Goal: Task Accomplishment & Management: Complete application form

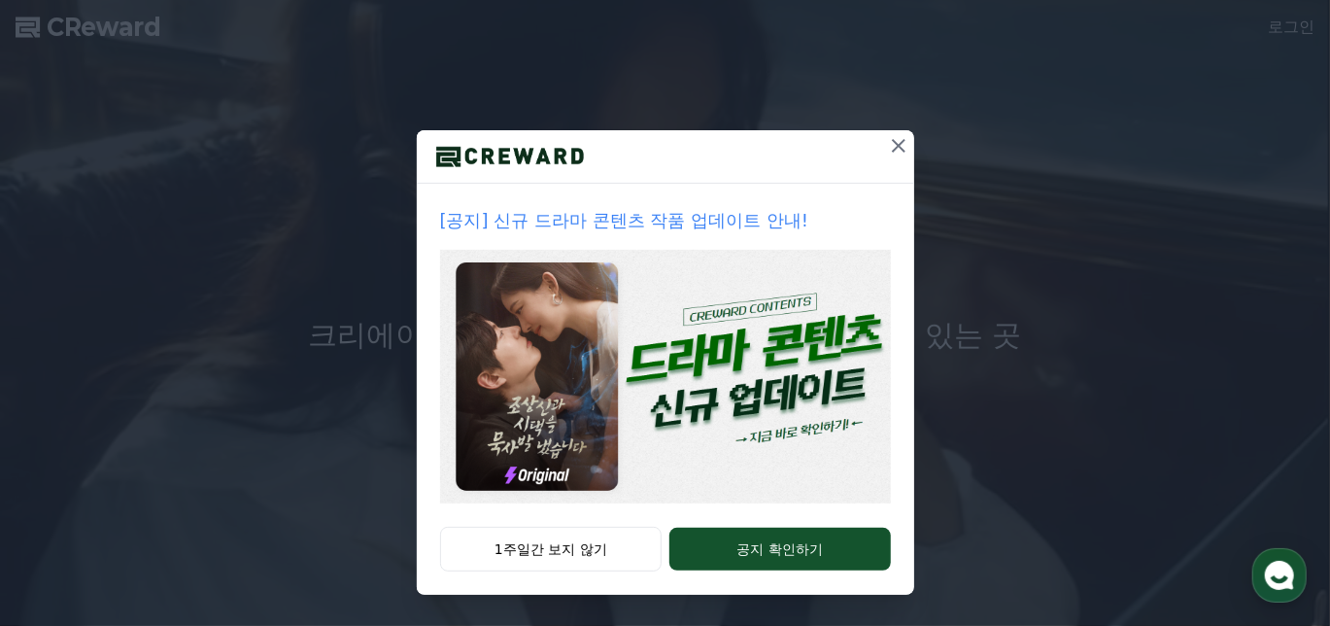
scroll to position [187, 0]
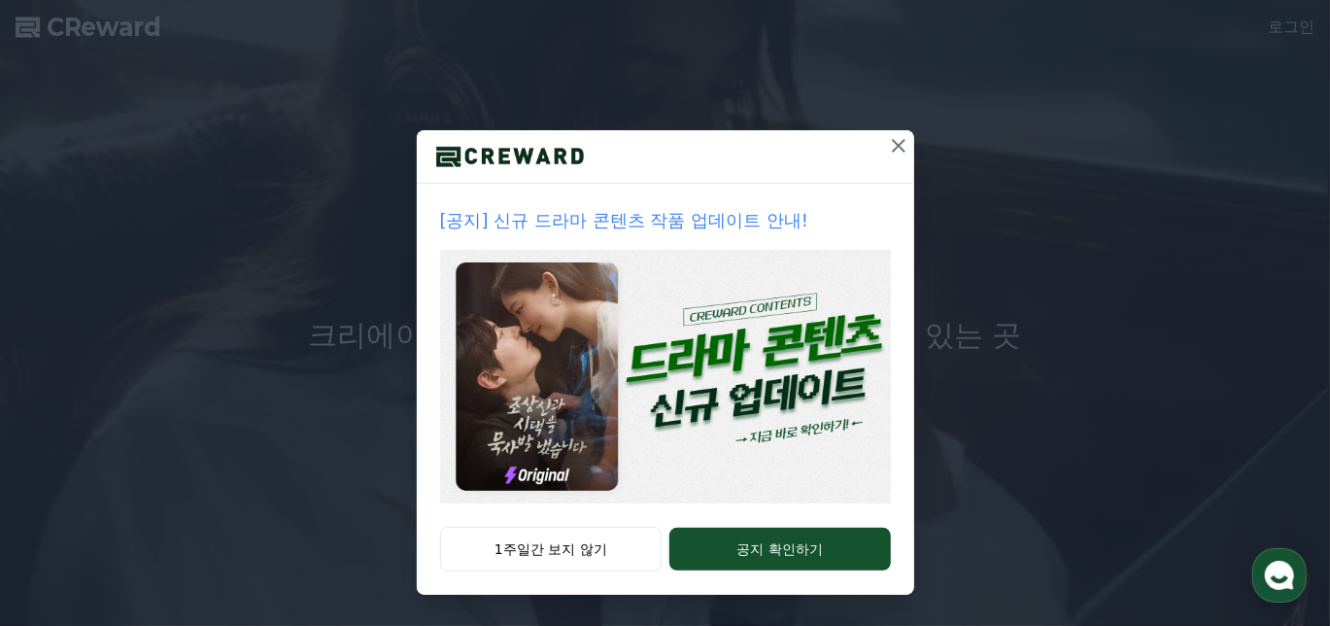
drag, startPoint x: 951, startPoint y: 120, endPoint x: 999, endPoint y: 119, distance: 47.6
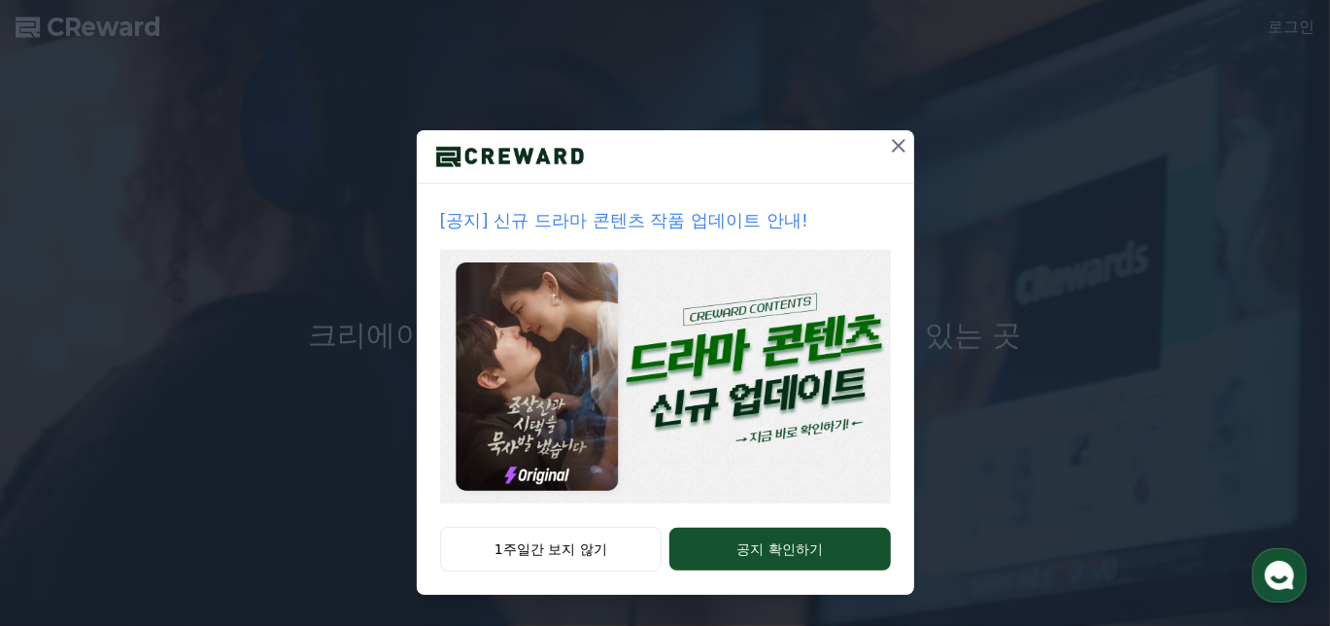
click at [905, 139] on icon at bounding box center [899, 146] width 14 height 14
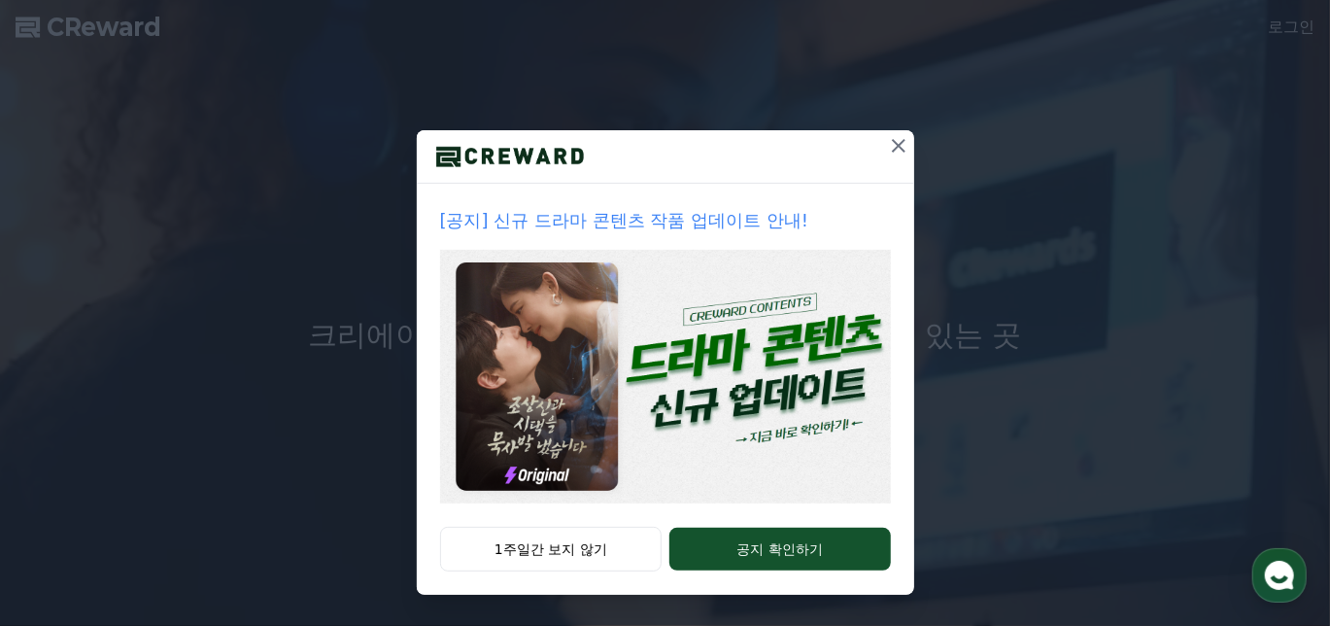
scroll to position [0, 0]
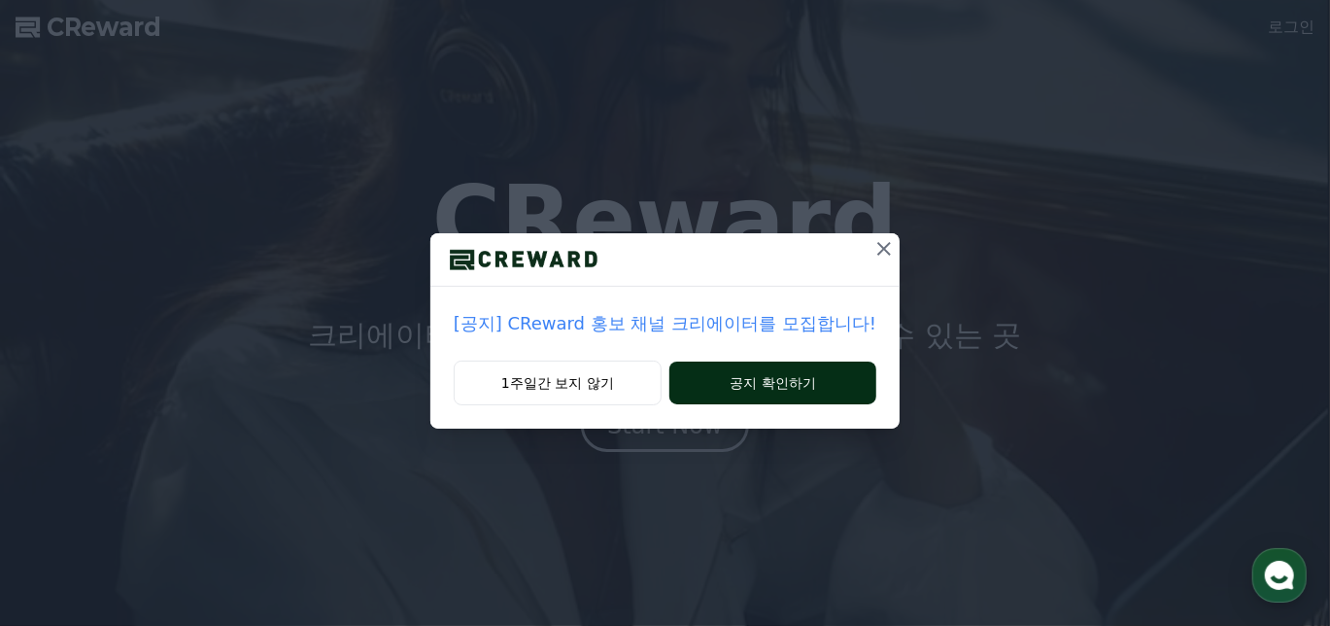
click at [819, 404] on button "공지 확인하기" at bounding box center [772, 382] width 207 height 43
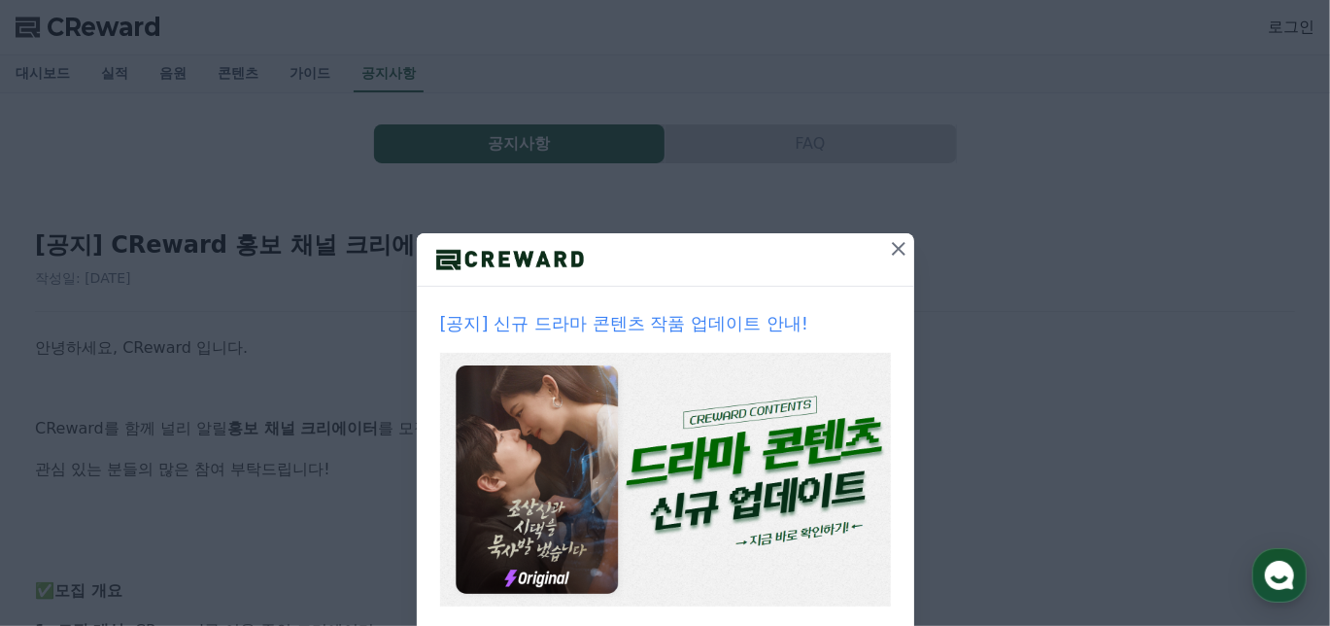
click at [905, 256] on icon at bounding box center [899, 249] width 14 height 14
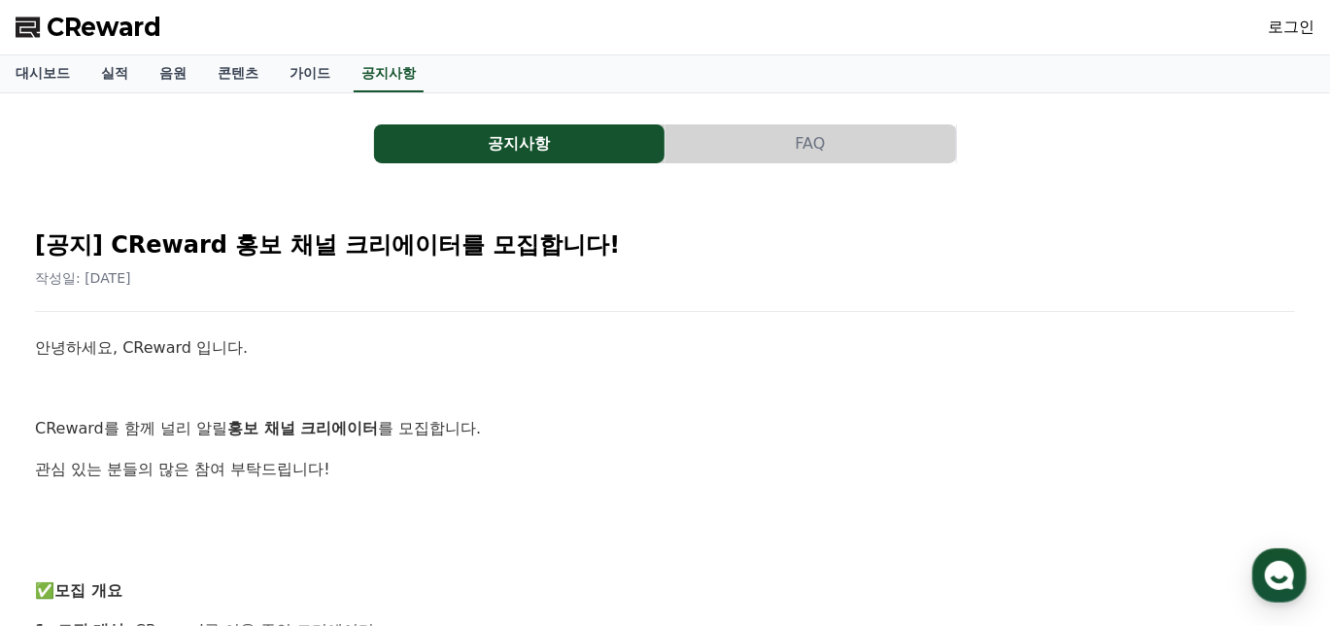
click at [1268, 31] on link "로그인" at bounding box center [1291, 27] width 47 height 23
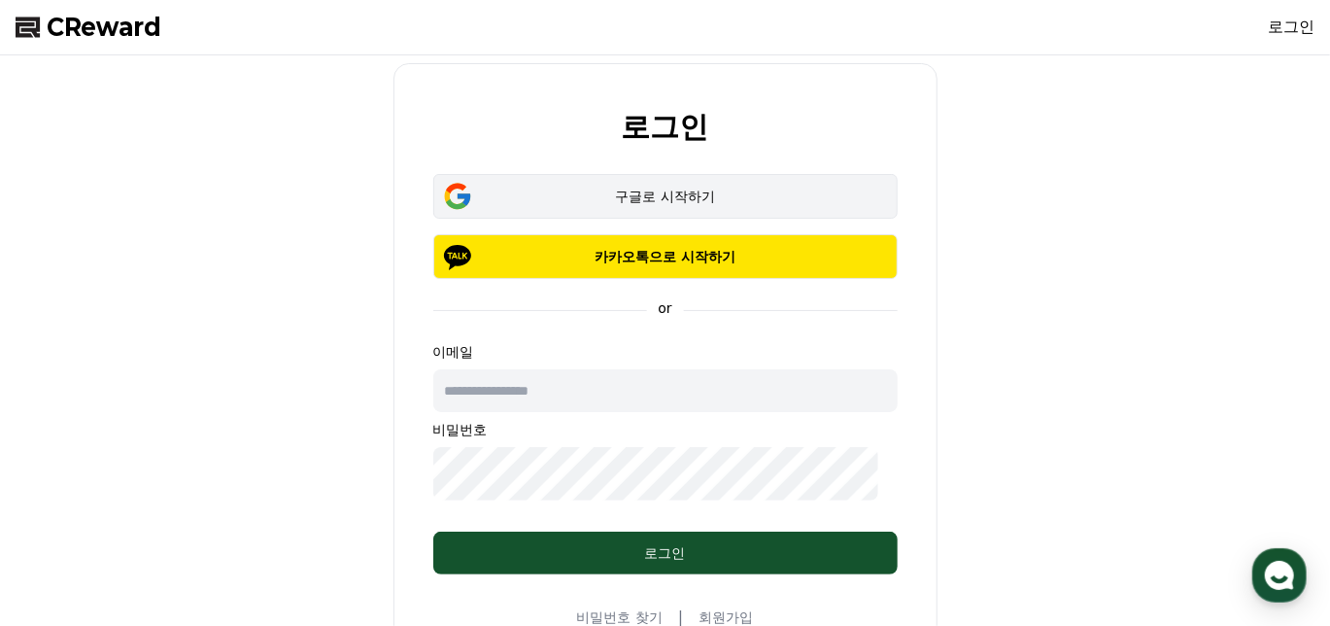
click at [739, 206] on div "구글로 시작하기" at bounding box center [665, 196] width 408 height 19
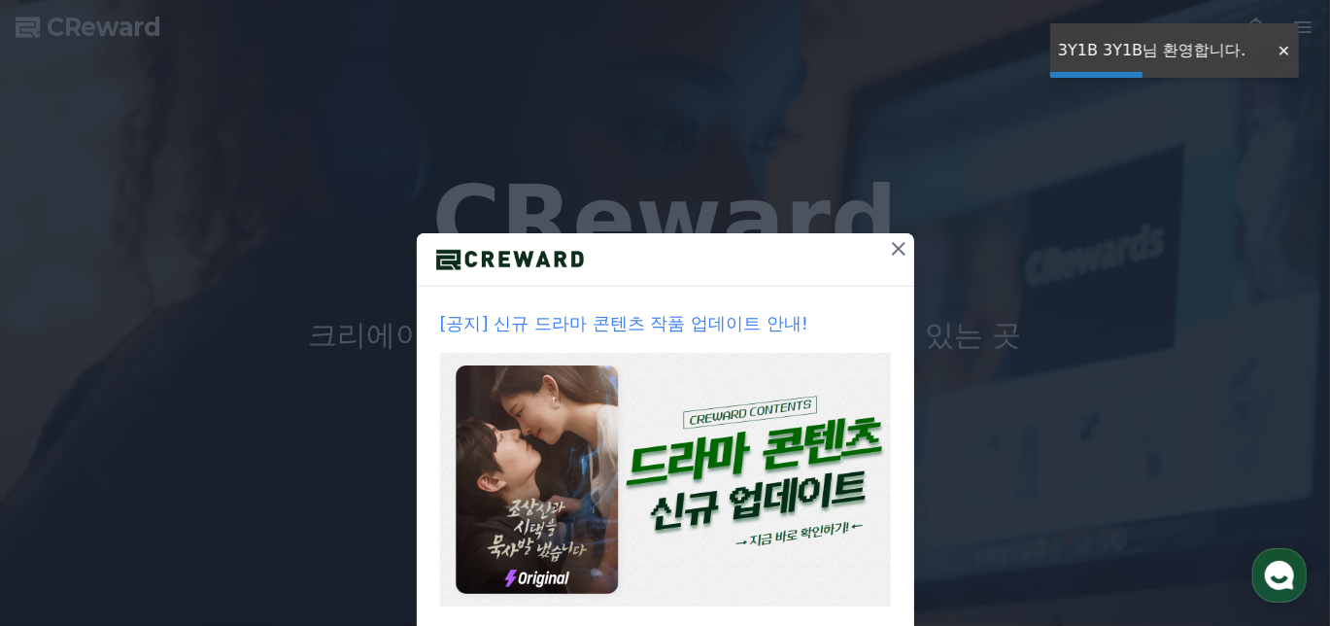
click at [910, 260] on icon at bounding box center [898, 248] width 23 height 23
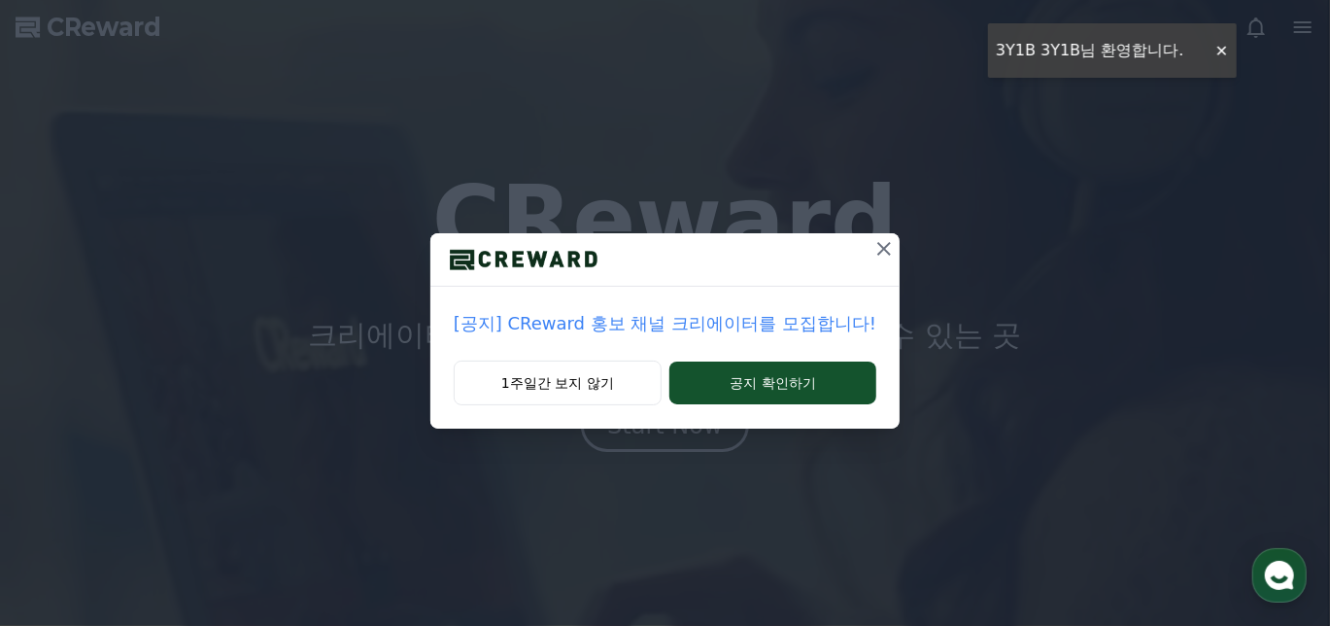
click at [1278, 69] on div "[공지] CReward 홍보 채널 크리에이터를 모집합니다! 1주일간 보지 않기 공지 확인하기" at bounding box center [665, 230] width 1330 height 460
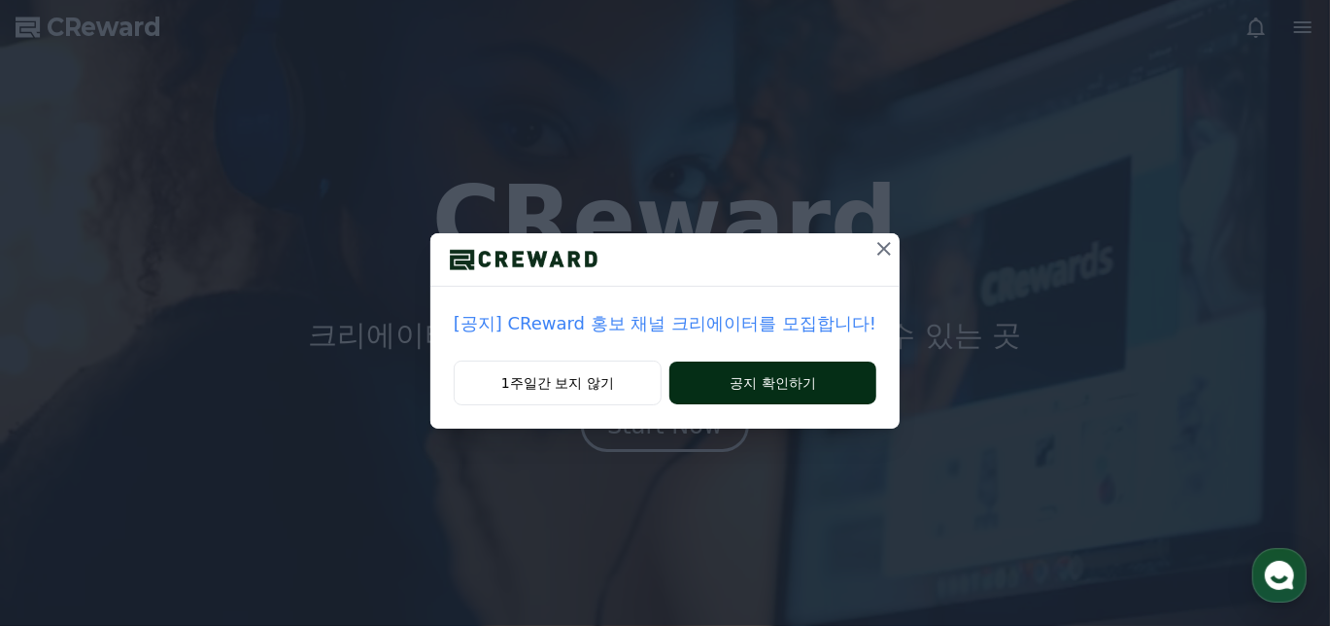
click at [835, 404] on button "공지 확인하기" at bounding box center [772, 382] width 207 height 43
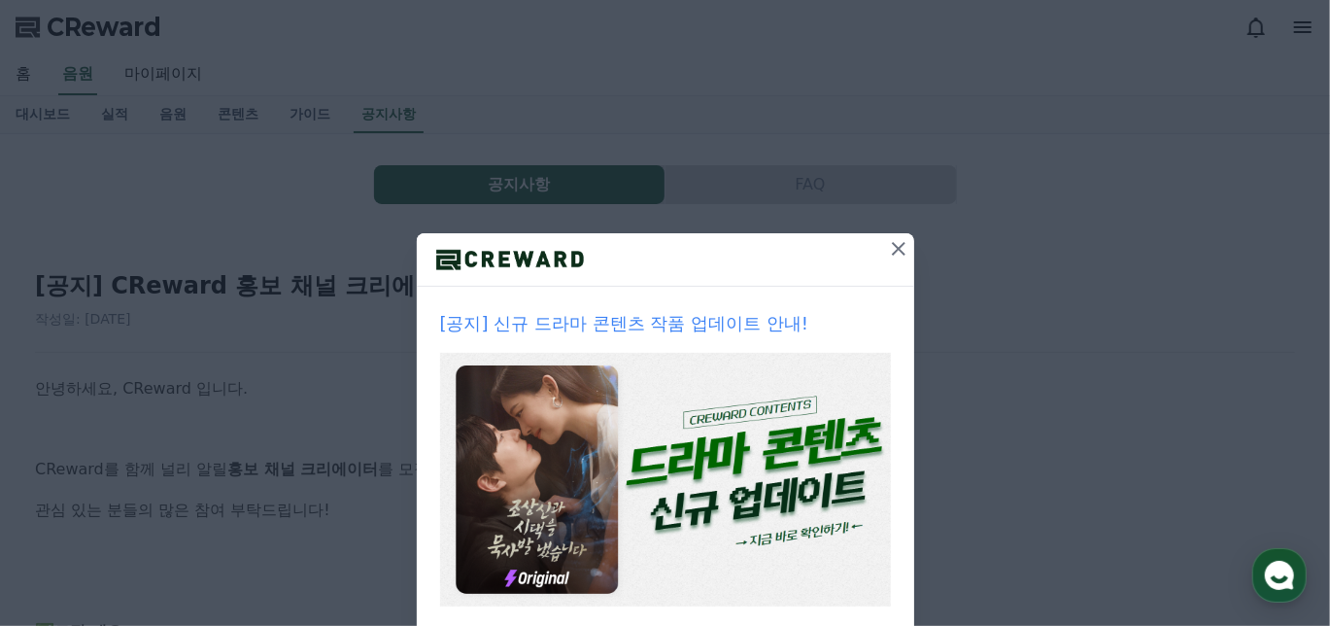
click at [914, 264] on button at bounding box center [898, 248] width 31 height 31
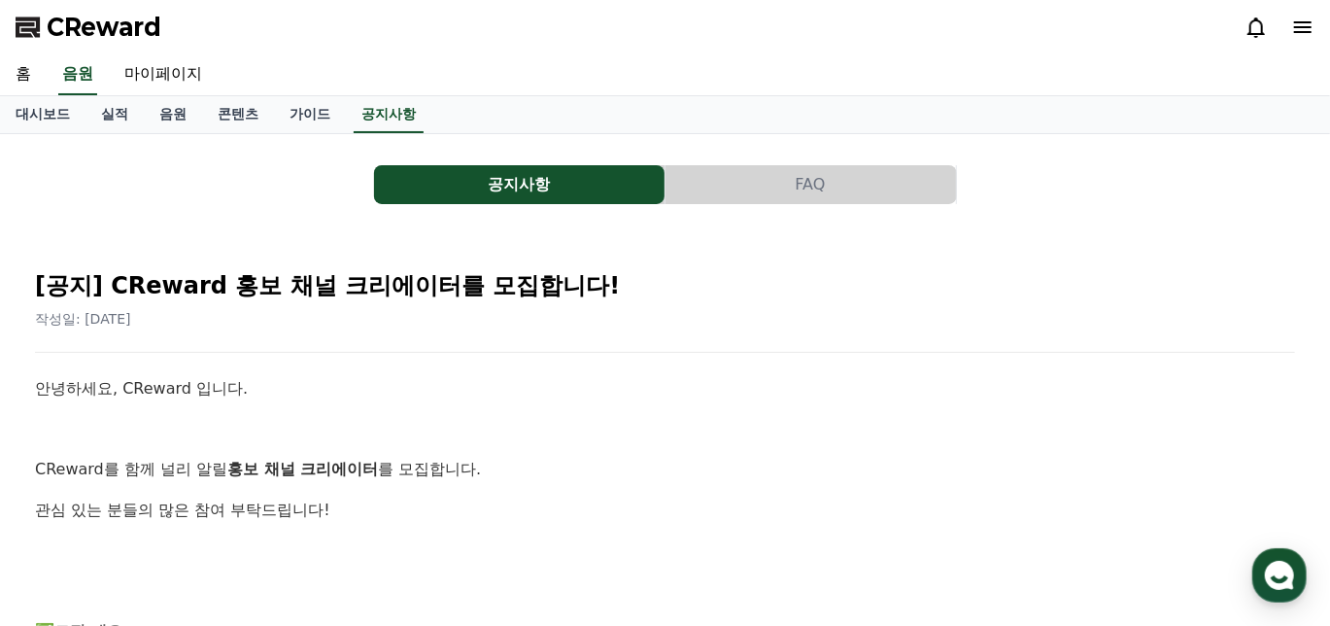
click at [96, 31] on span "CReward" at bounding box center [104, 27] width 115 height 31
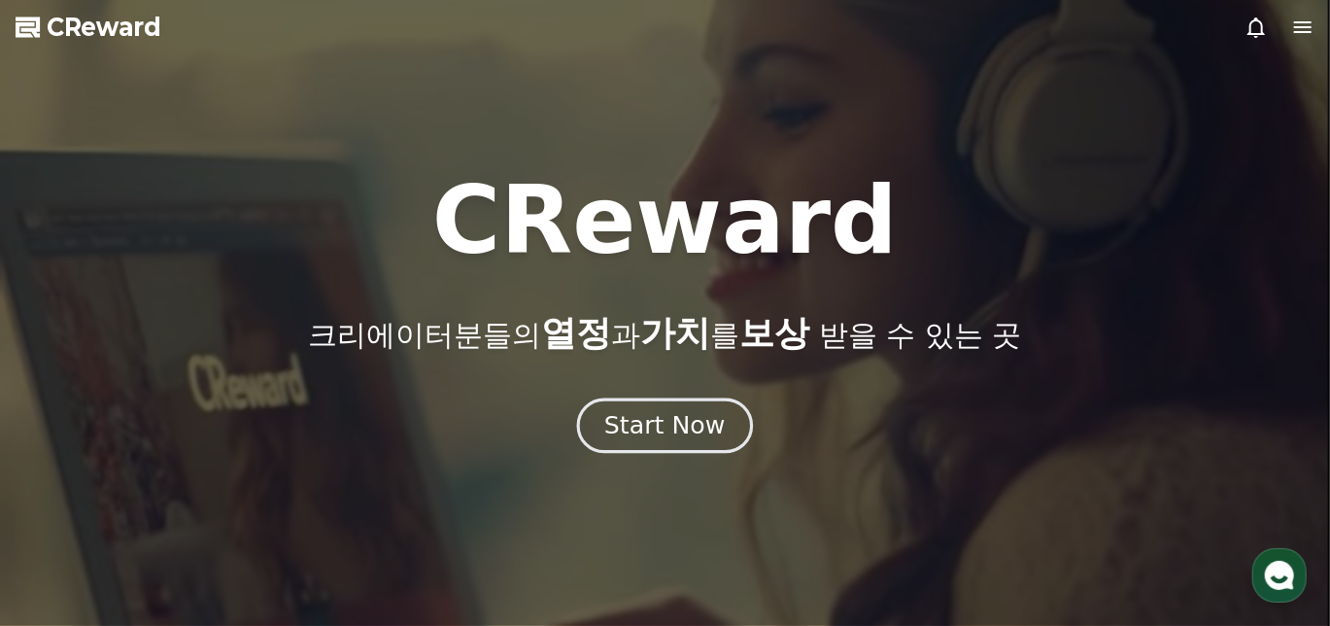
click at [681, 442] on div "Start Now" at bounding box center [664, 425] width 120 height 33
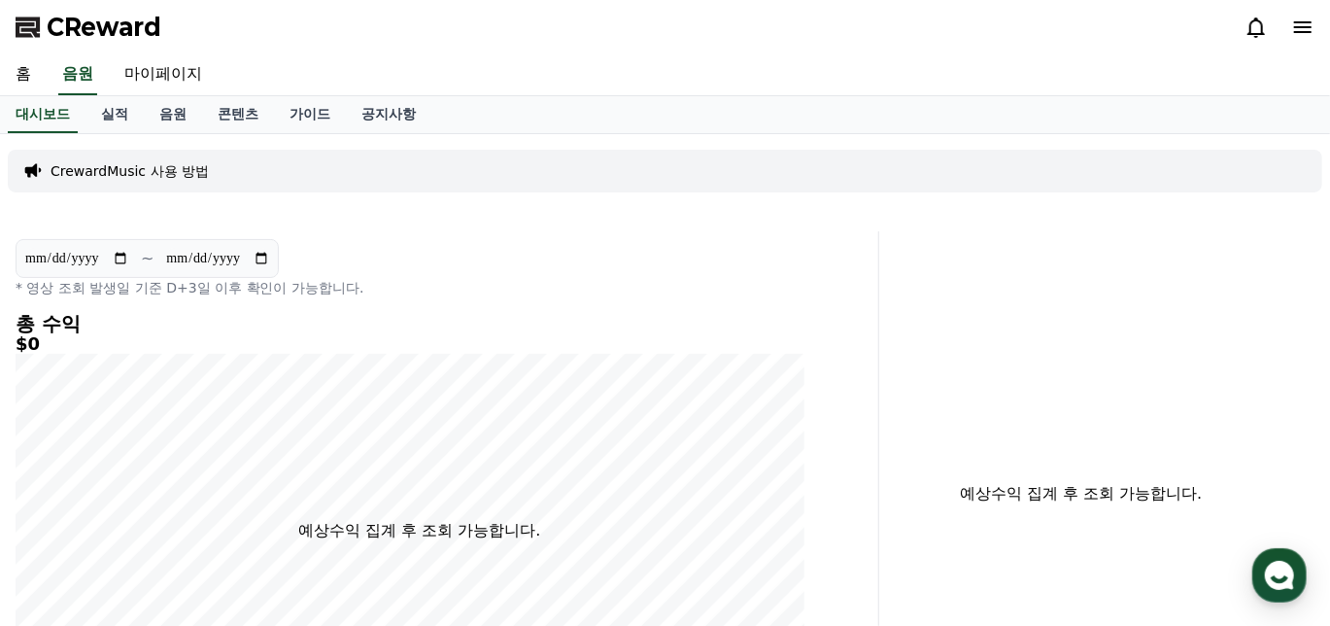
click at [189, 181] on p "CrewardMusic 사용 방법" at bounding box center [130, 170] width 158 height 19
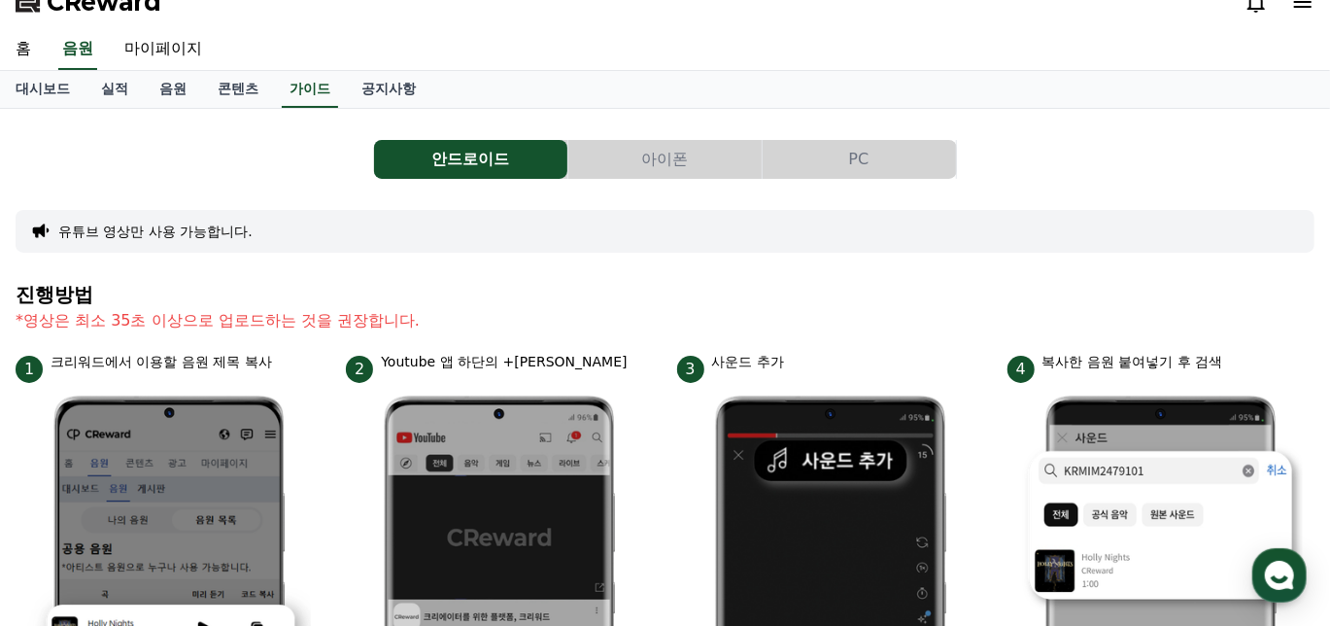
scroll to position [1, 0]
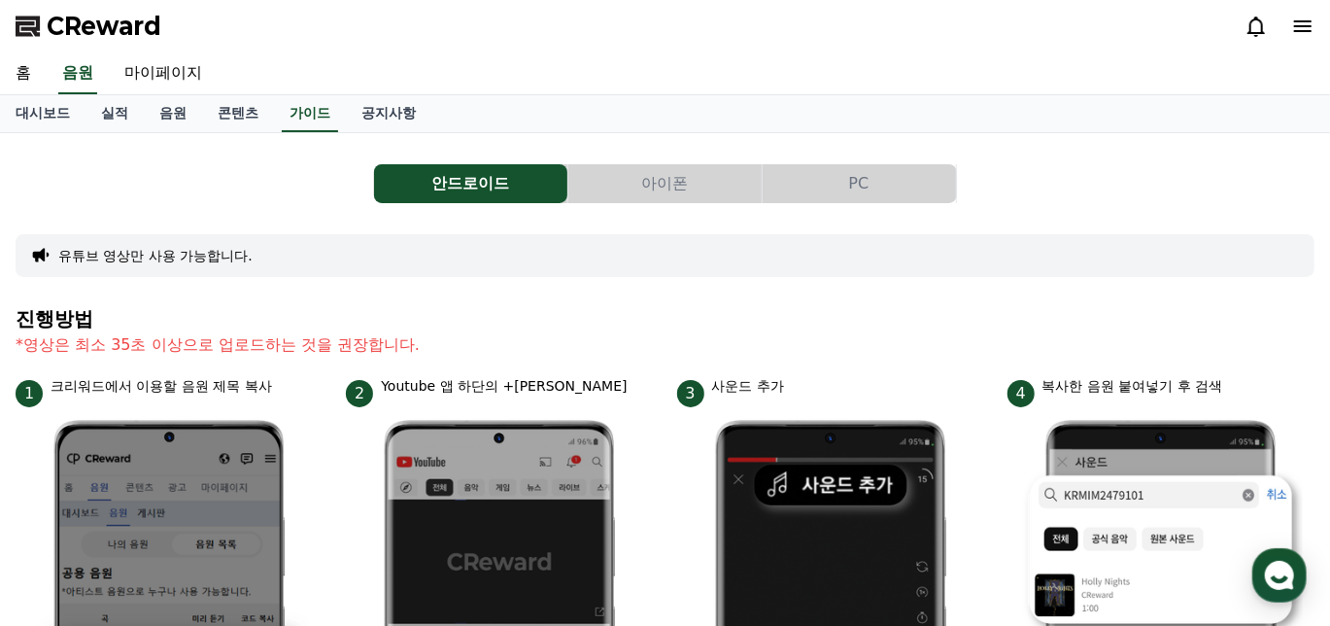
click at [841, 203] on button "PC" at bounding box center [859, 183] width 193 height 39
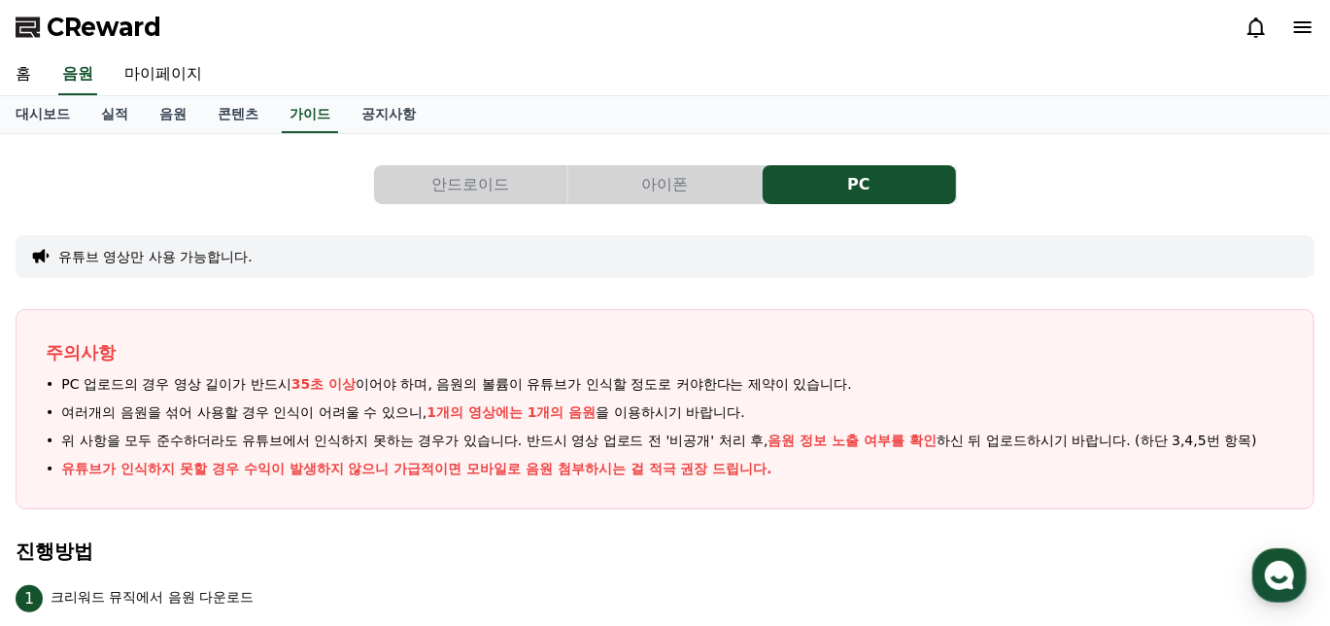
click at [1294, 28] on icon at bounding box center [1302, 27] width 17 height 12
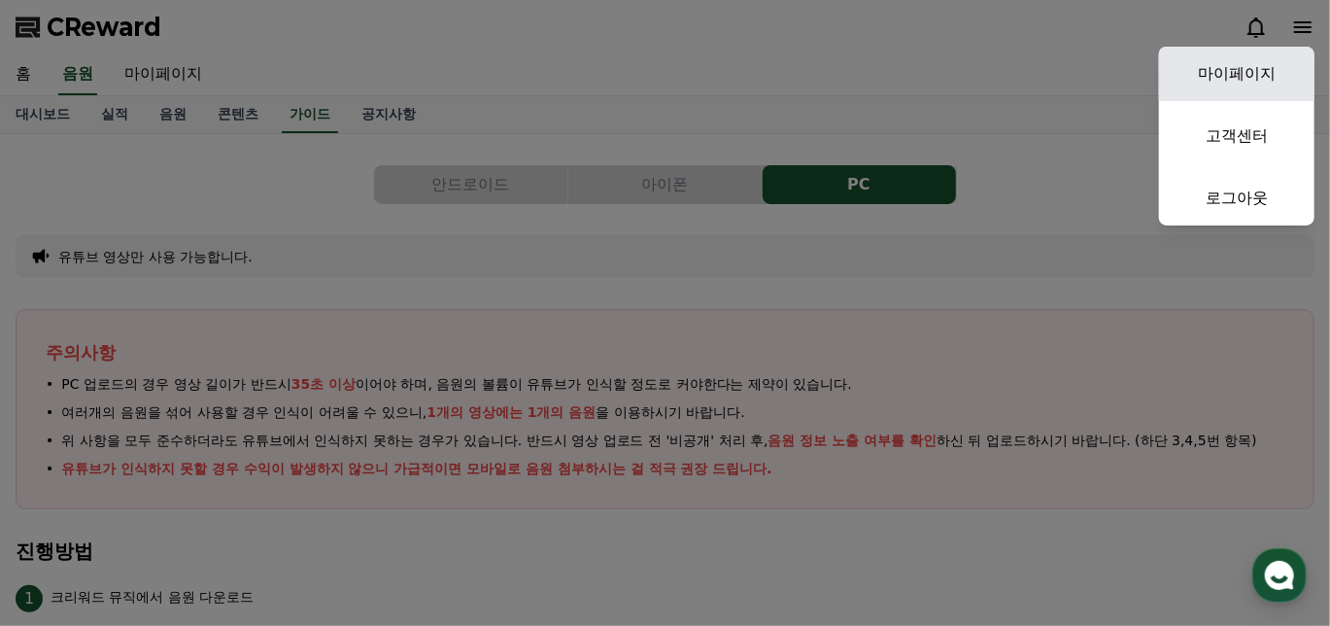
click at [1238, 85] on link "마이페이지" at bounding box center [1236, 74] width 155 height 54
select select "**********"
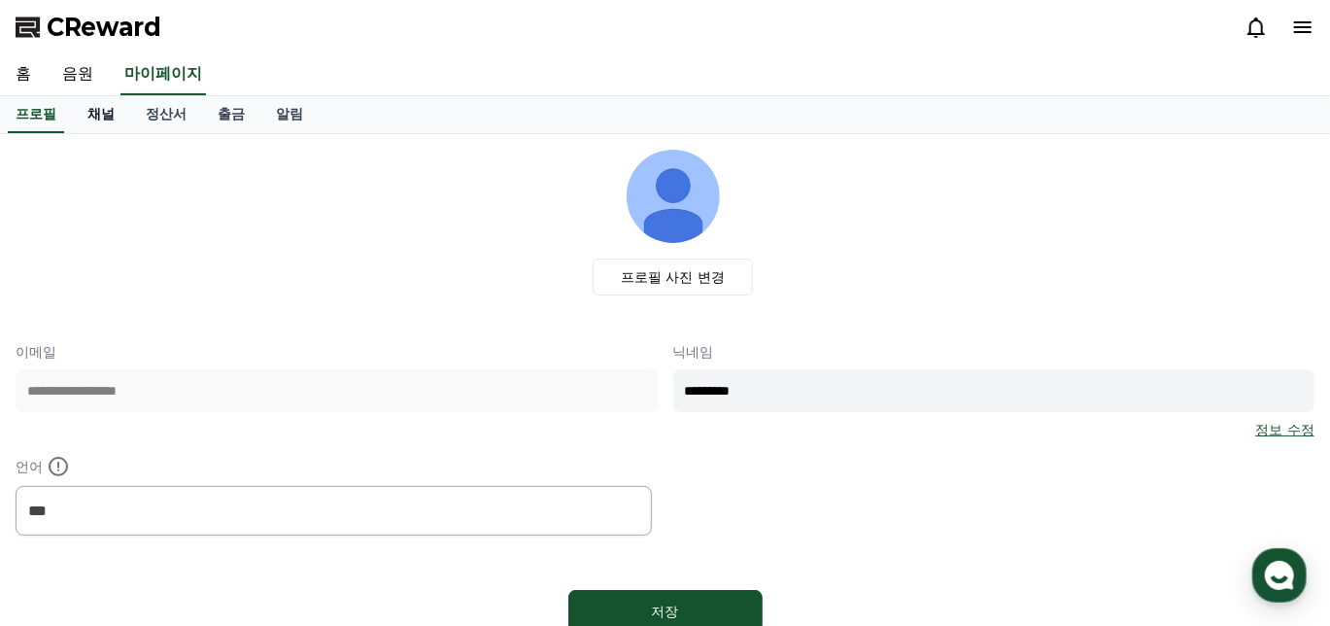
click at [130, 133] on link "채널" at bounding box center [101, 114] width 58 height 37
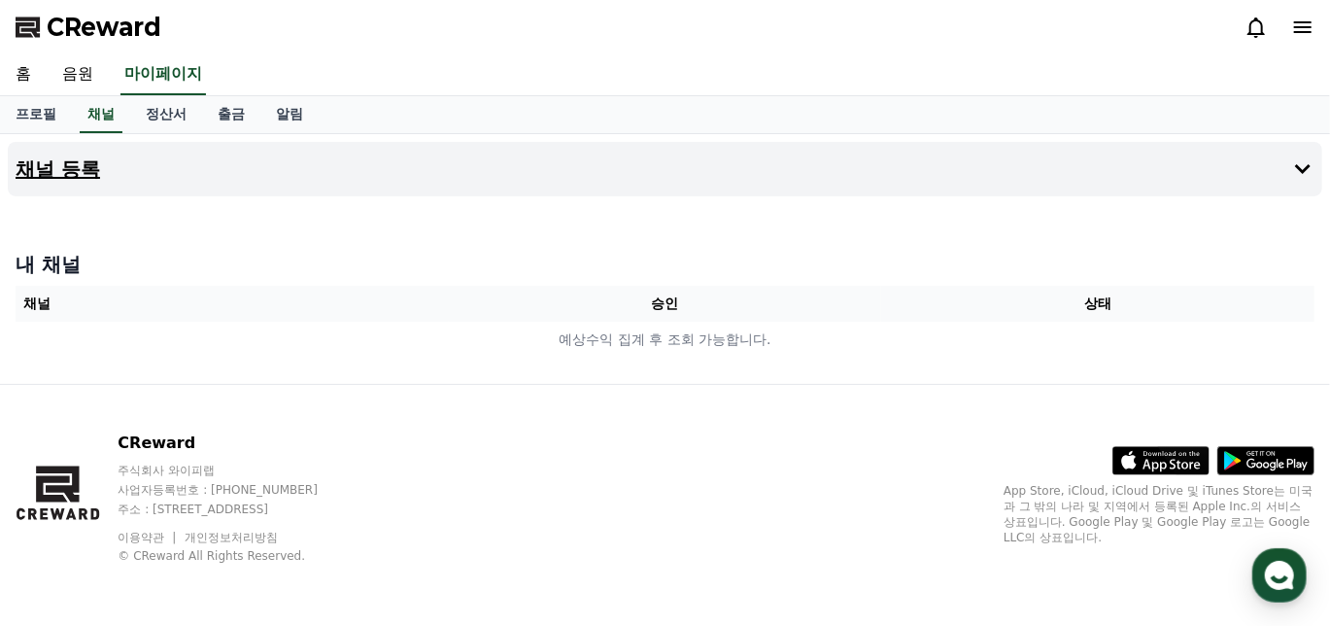
click at [126, 196] on button "채널 등록" at bounding box center [665, 169] width 1314 height 54
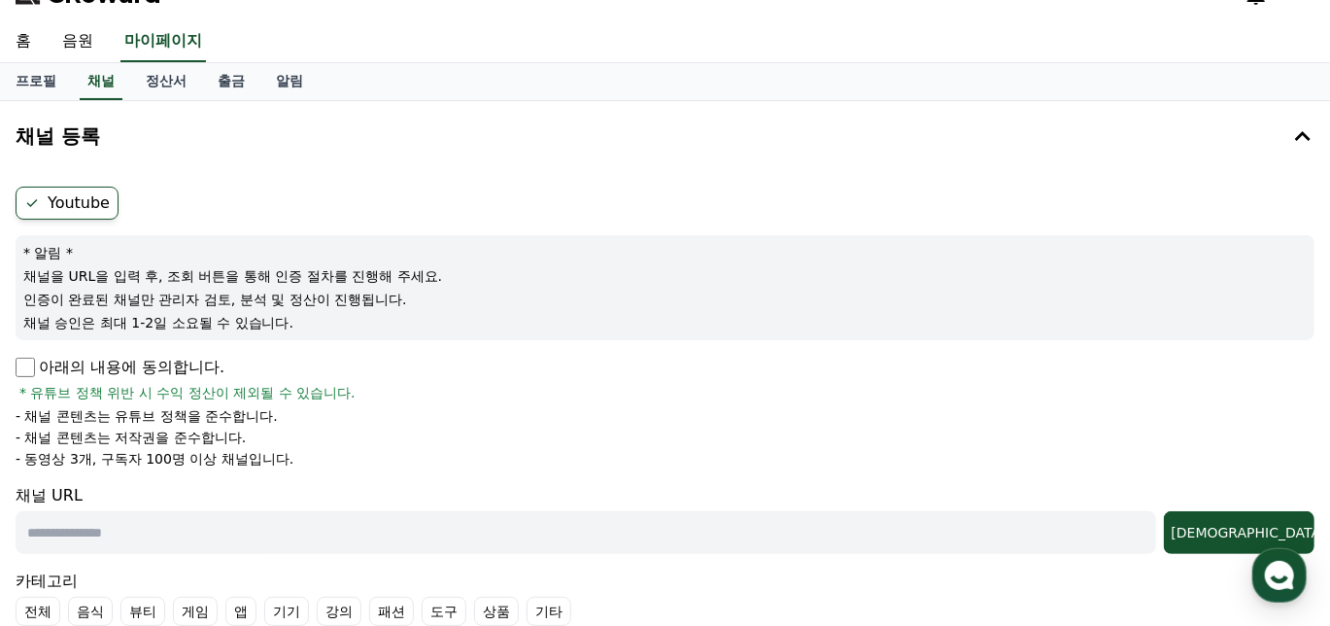
scroll to position [96, 0]
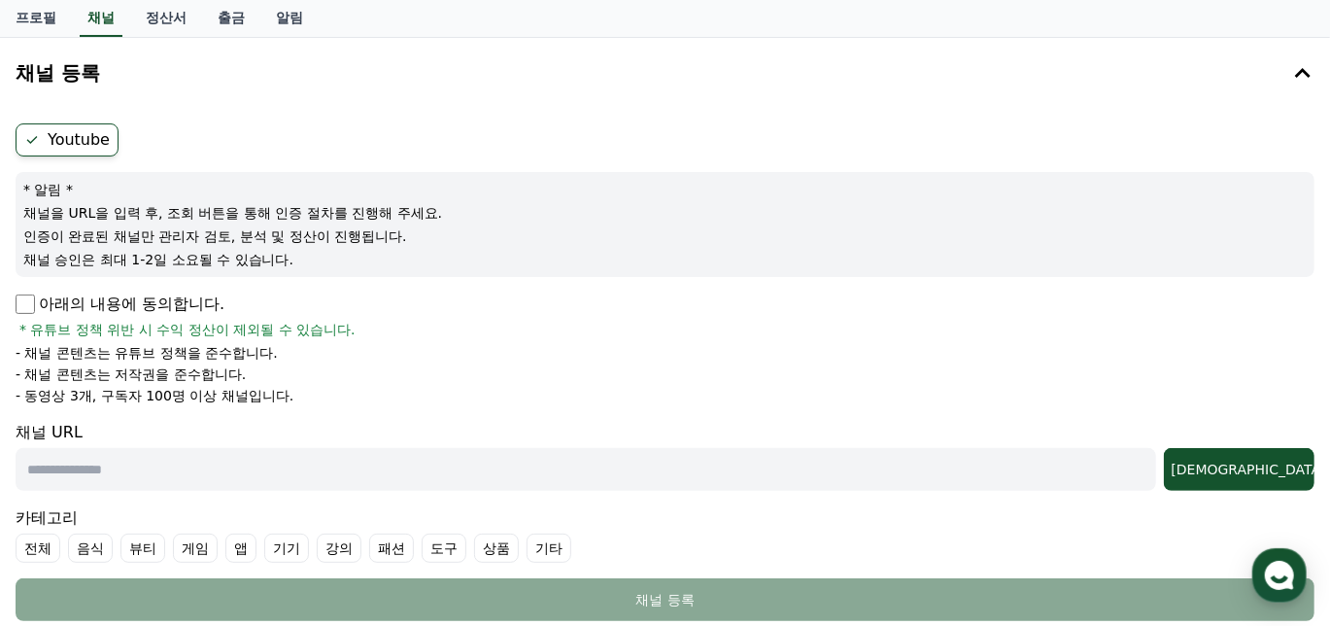
click at [39, 316] on p "아래의 내용에 동의합니다." at bounding box center [120, 303] width 209 height 23
